Goal: Check status: Check status

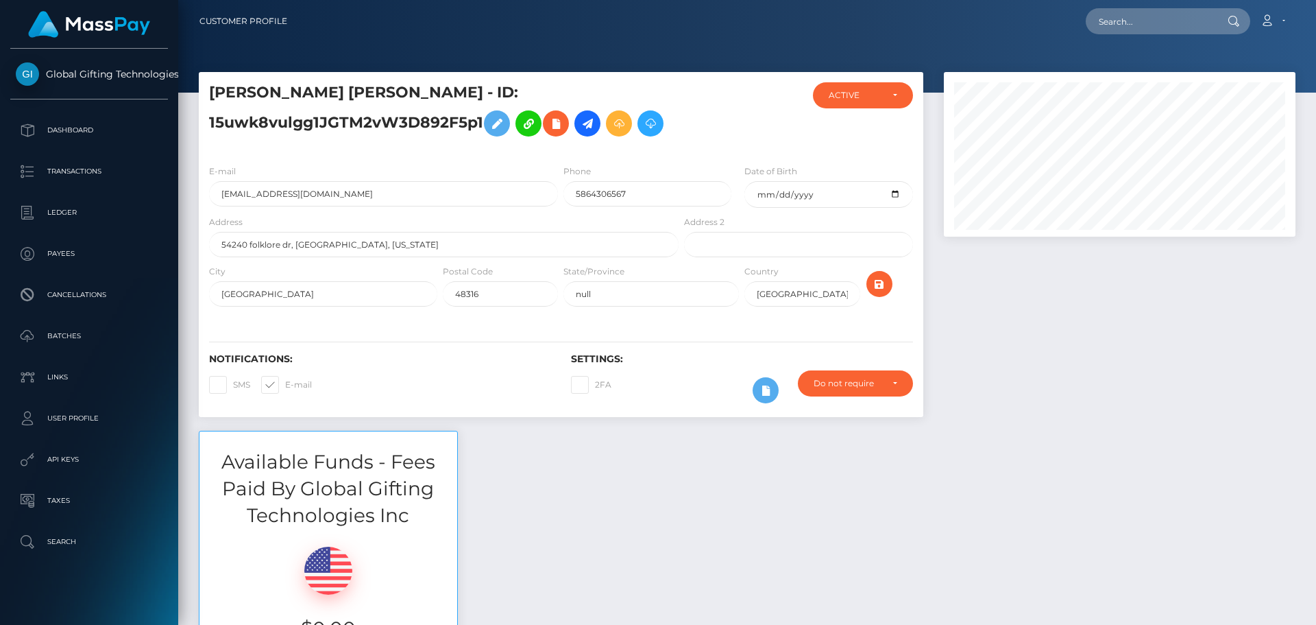
scroll to position [165, 352]
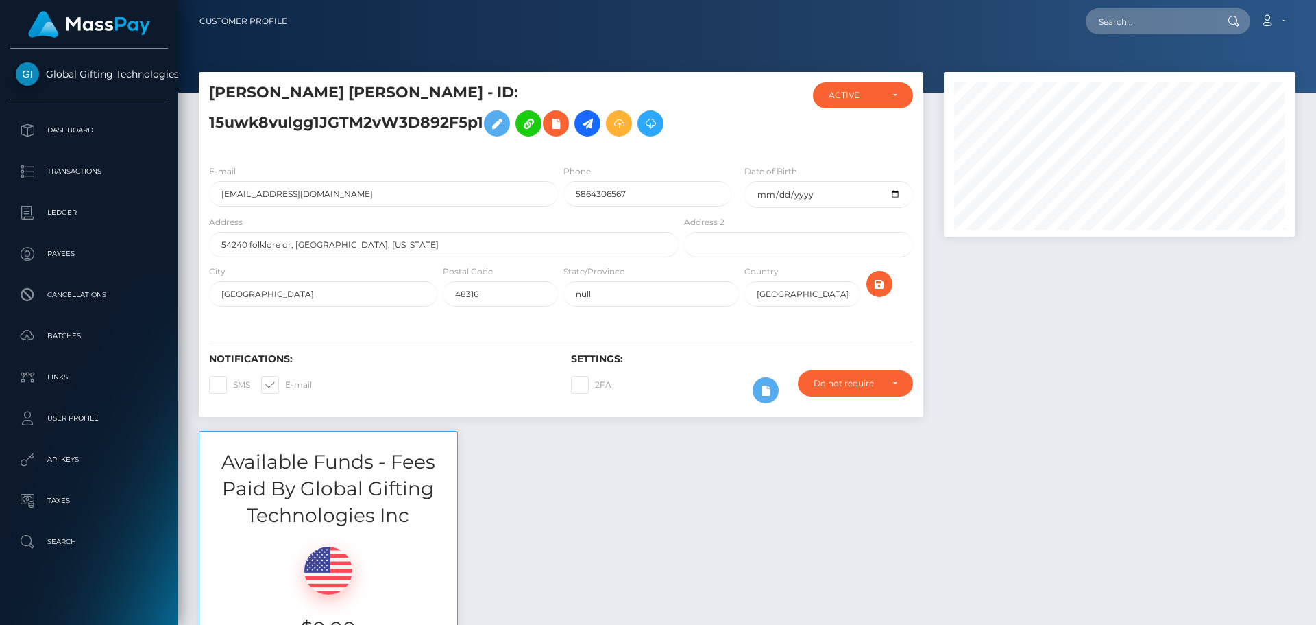
scroll to position [165, 352]
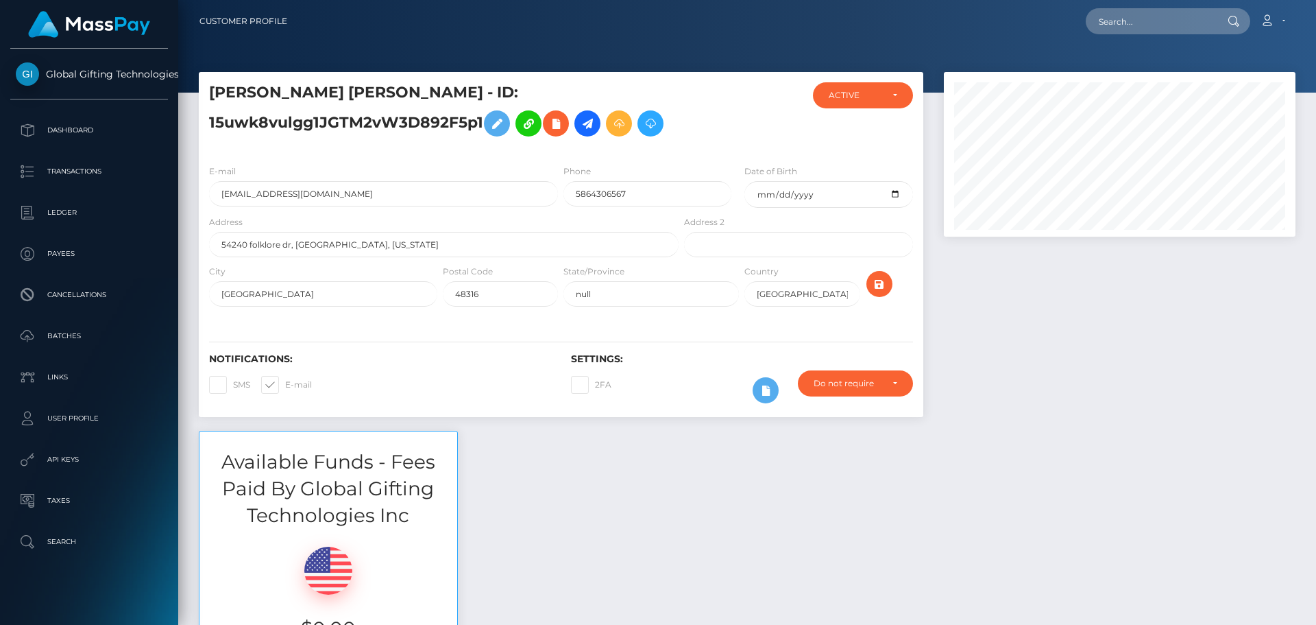
scroll to position [165, 352]
